Goal: Book appointment/travel/reservation

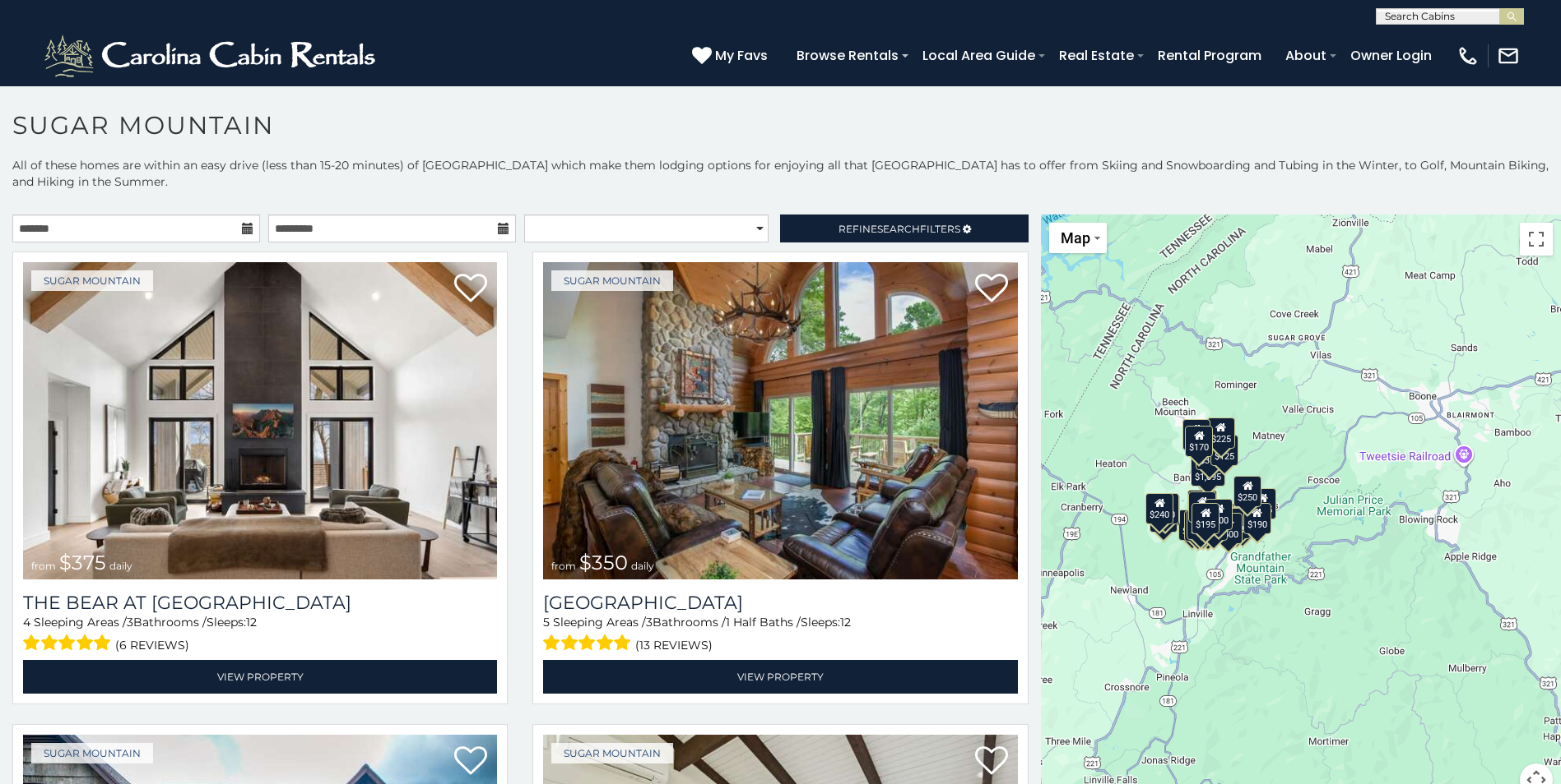
drag, startPoint x: 1425, startPoint y: 709, endPoint x: 1225, endPoint y: 651, distance: 208.2
click at [1225, 651] on div "$375 $350 $350 $200 $375 $195 $265 $190 $175 $155 $290 $345 $175 $1,095 $195 $2…" at bounding box center [1301, 515] width 520 height 602
click at [1092, 240] on button "Map" at bounding box center [1077, 237] width 57 height 31
click at [1419, 405] on div "$375 $350 $350 $200 $375 $195 $265 $190 $175 $155 $290 $345 $175 $1,095 $195 $2…" at bounding box center [1301, 515] width 520 height 602
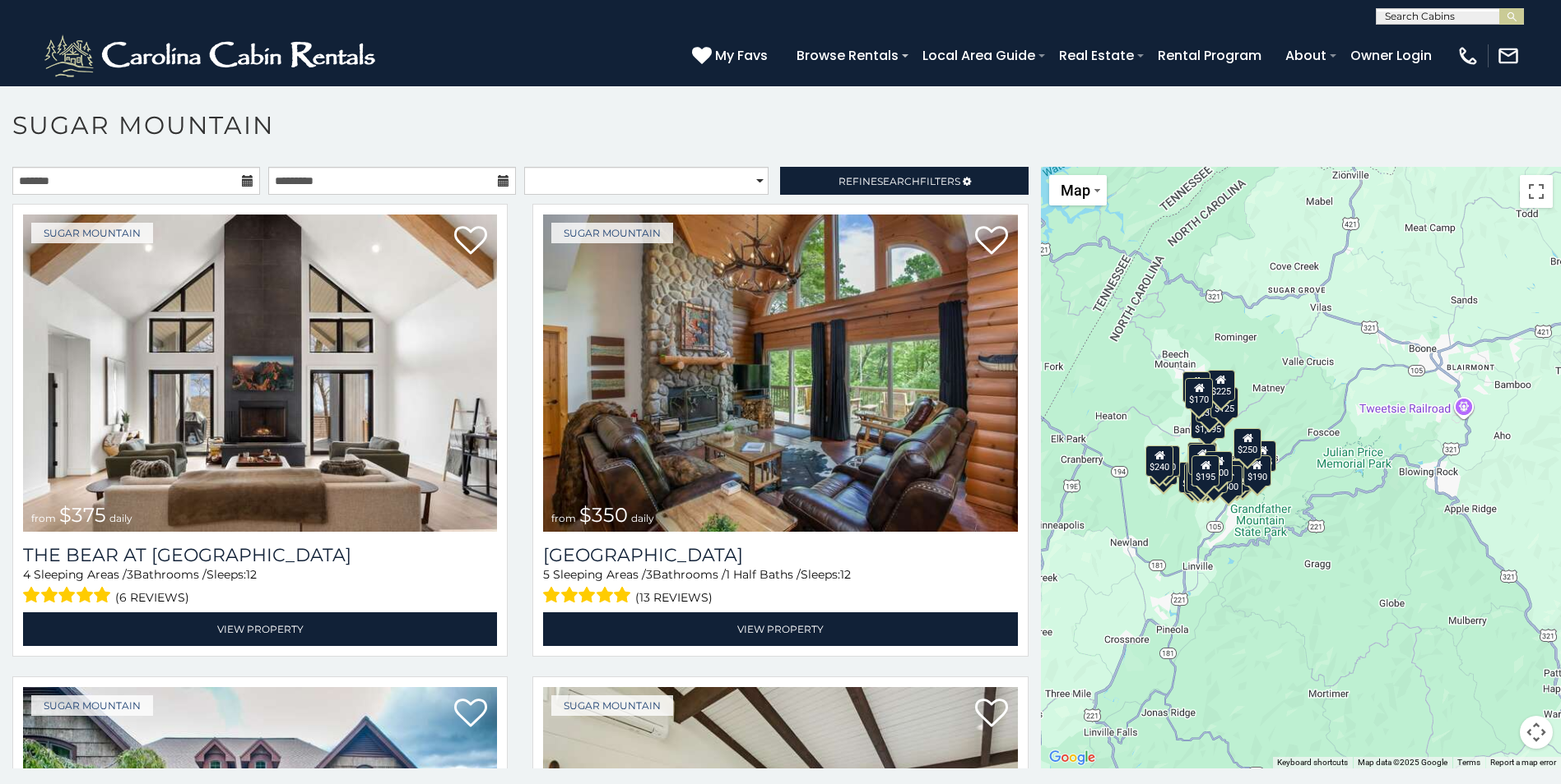
click at [1527, 741] on button "Map camera controls" at bounding box center [1535, 732] width 33 height 33
click at [1484, 731] on button "Zoom out" at bounding box center [1494, 732] width 33 height 33
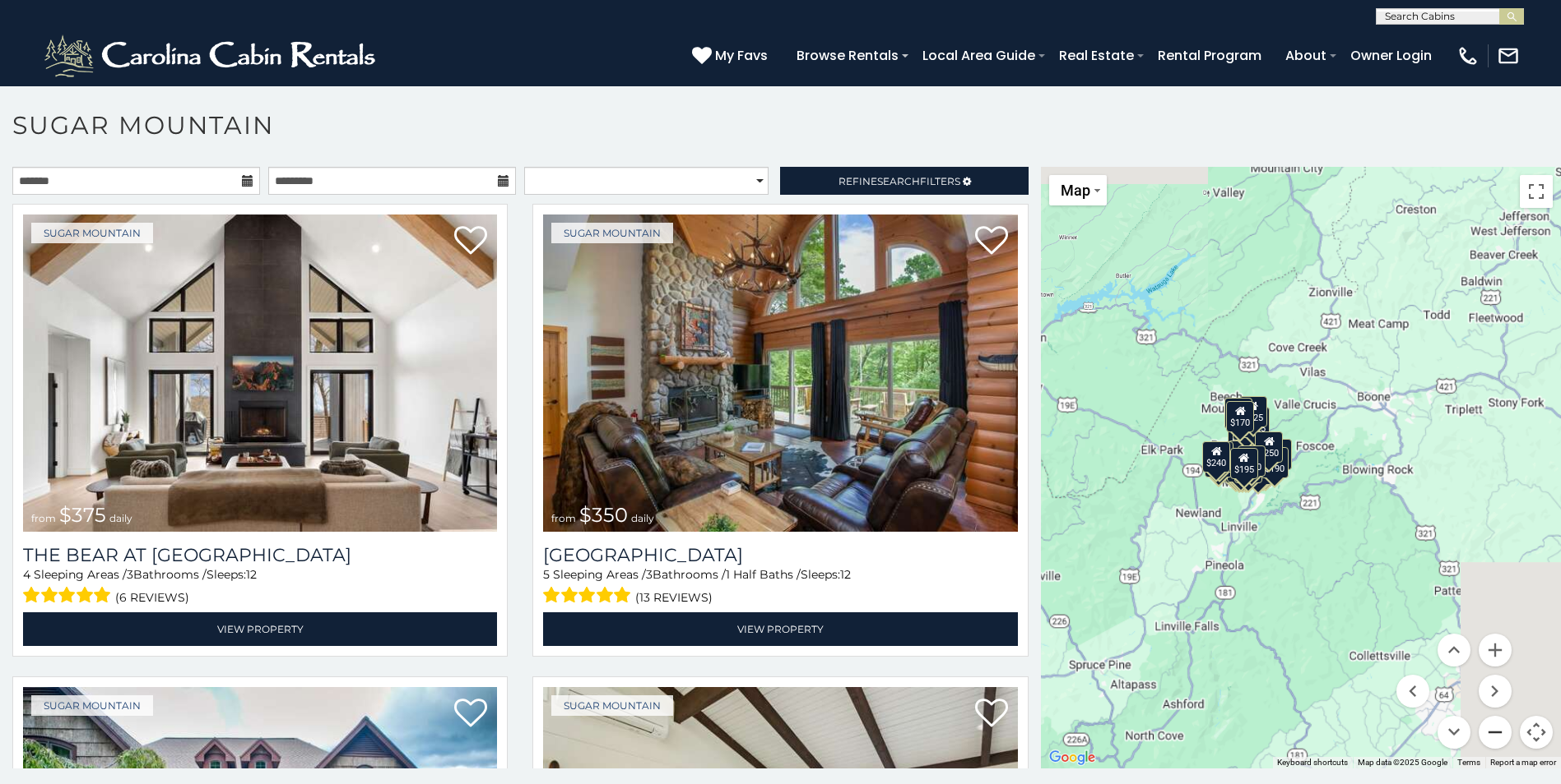
click at [1484, 731] on button "Zoom out" at bounding box center [1494, 732] width 33 height 33
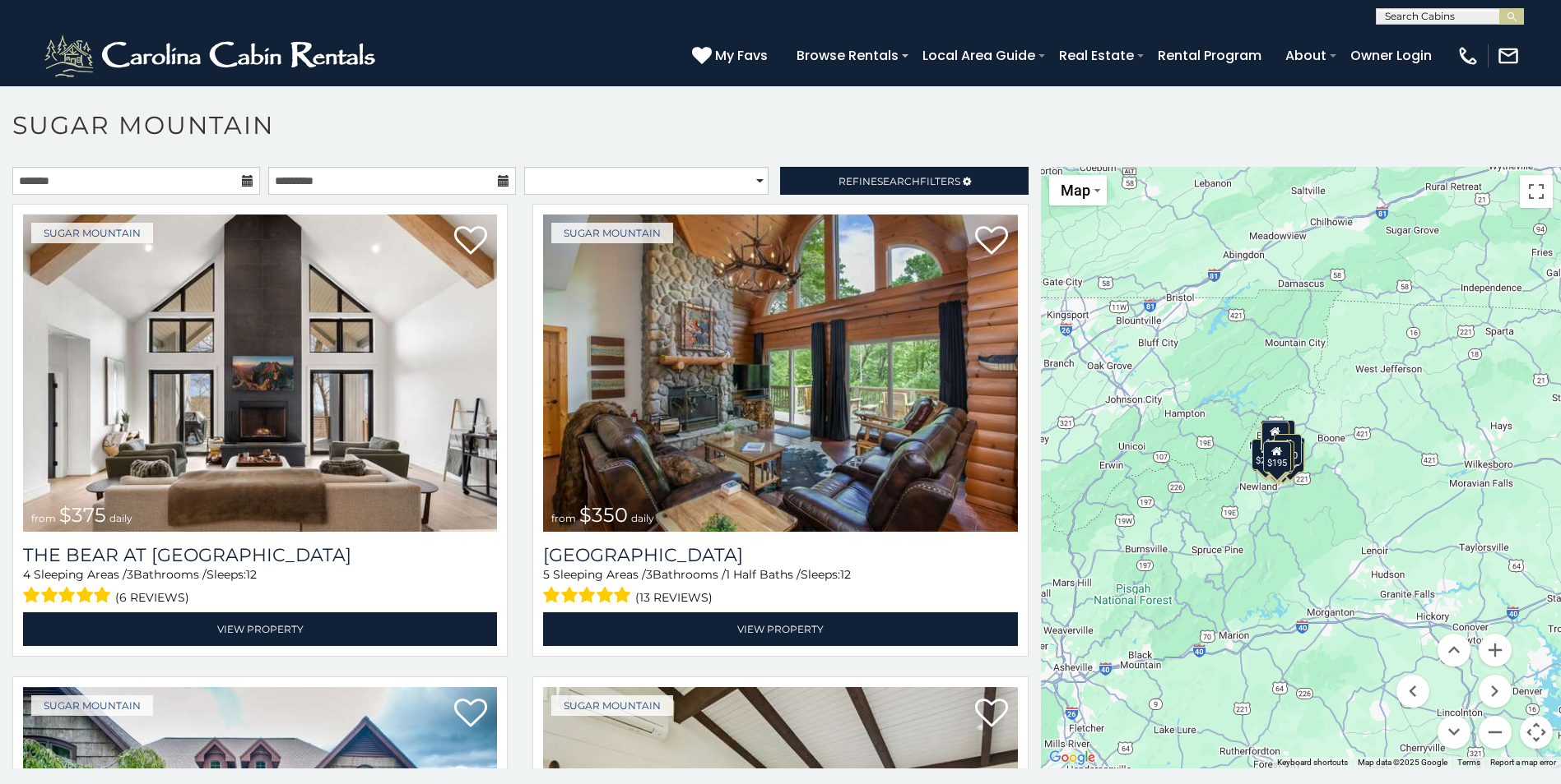
click at [1267, 470] on div "$195" at bounding box center [1277, 457] width 28 height 32
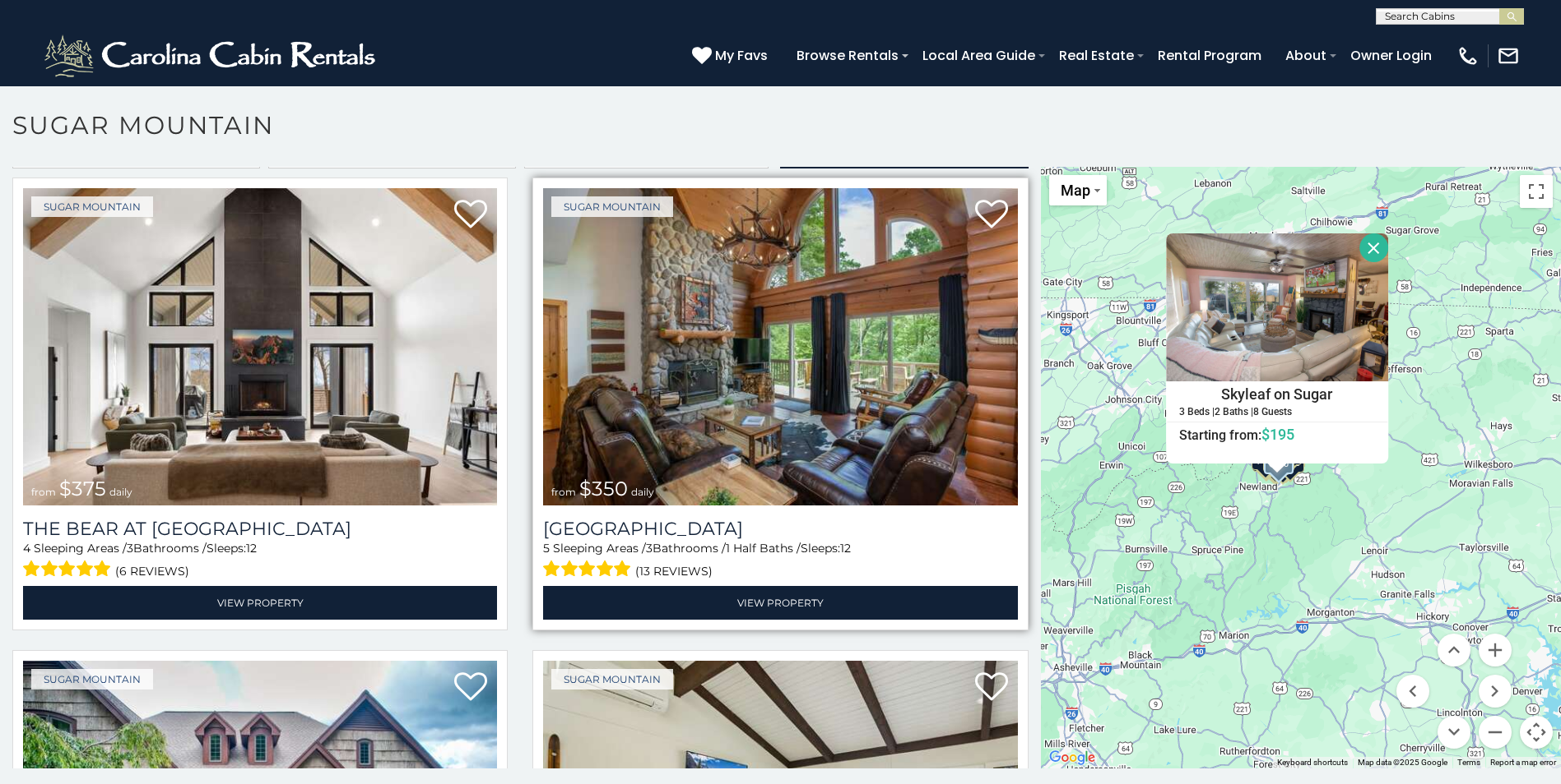
scroll to position [0, 0]
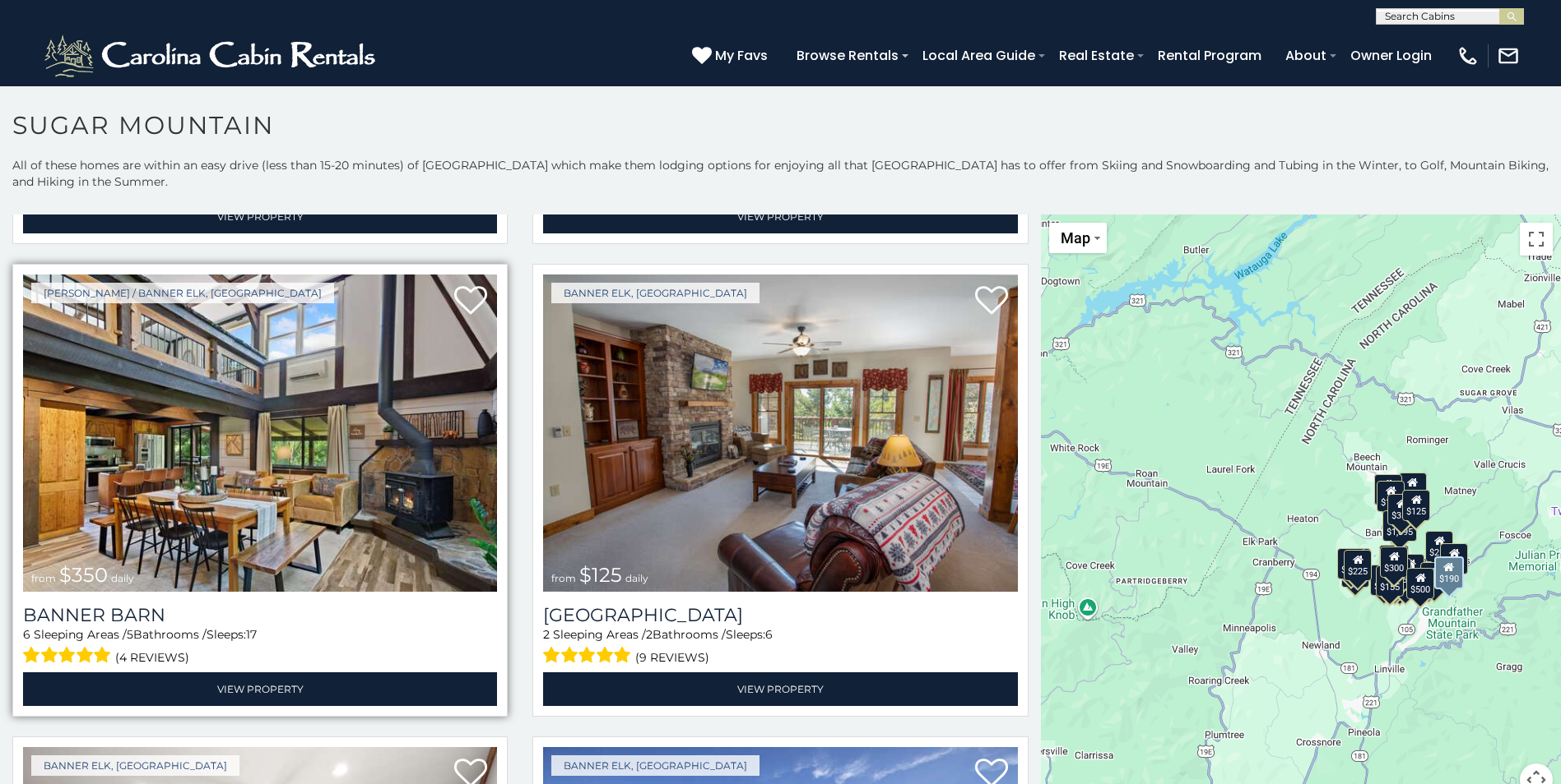
scroll to position [5181, 0]
